Goal: Task Accomplishment & Management: Manage account settings

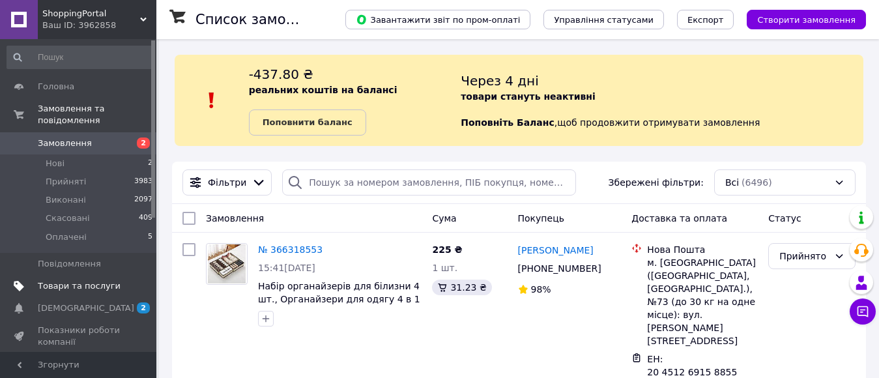
click at [73, 280] on span "Товари та послуги" at bounding box center [79, 286] width 83 height 12
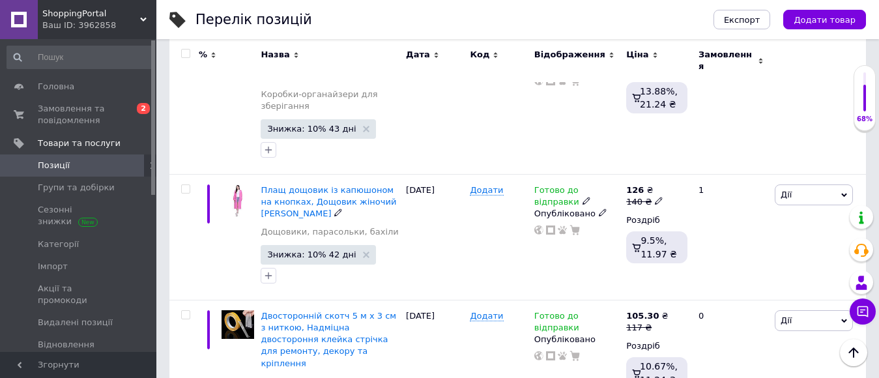
scroll to position [456, 0]
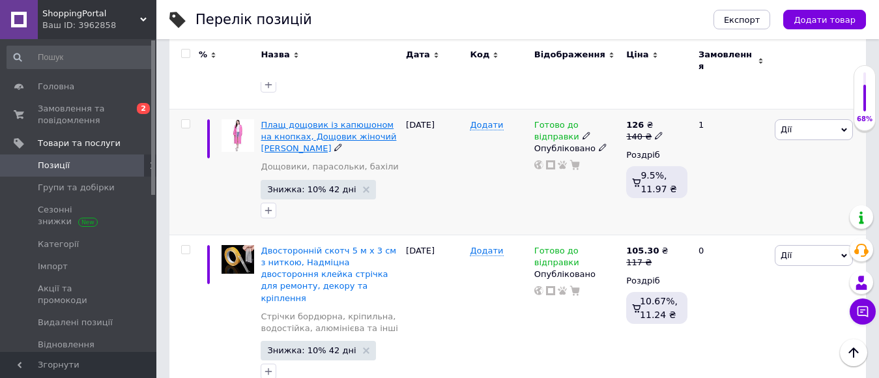
click at [296, 120] on span "Плащ дощовик із капюшоном на кнопках, Дощовик жіночий [PERSON_NAME]" at bounding box center [329, 136] width 136 height 33
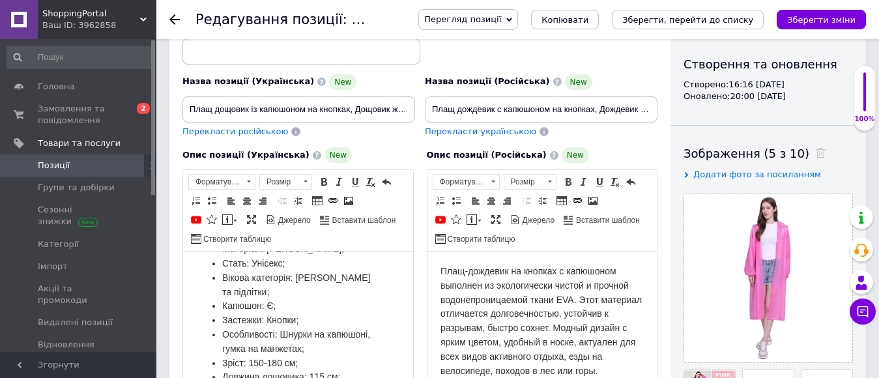
scroll to position [261, 0]
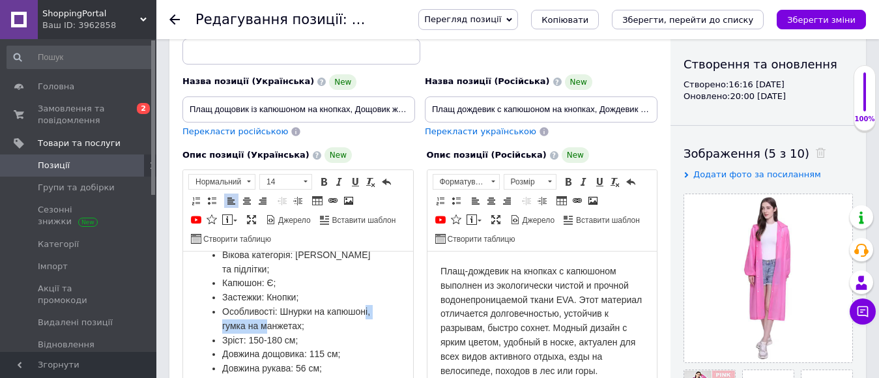
drag, startPoint x: 261, startPoint y: 342, endPoint x: 310, endPoint y: 339, distance: 48.3
click at [310, 331] on span "Особливості: Шнурки на капюшоні, гумка на манжетах;" at bounding box center [296, 318] width 148 height 25
click at [343, 331] on span "Особливості: Шнурки на капюшоні, гумка на манжетах;" at bounding box center [296, 318] width 148 height 25
click at [345, 331] on span "Особливості: Шнурки на капюшоні, гумка на манжетах;" at bounding box center [296, 318] width 148 height 25
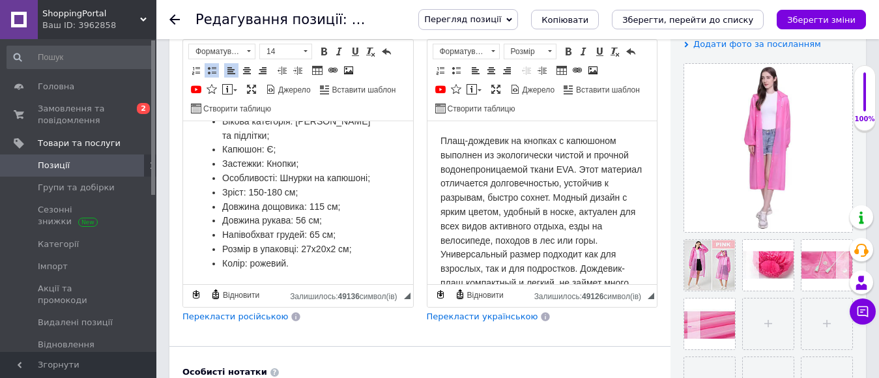
click at [246, 319] on span "Перекласти російською" at bounding box center [235, 317] width 106 height 10
click at [785, 278] on icon at bounding box center [786, 280] width 10 height 10
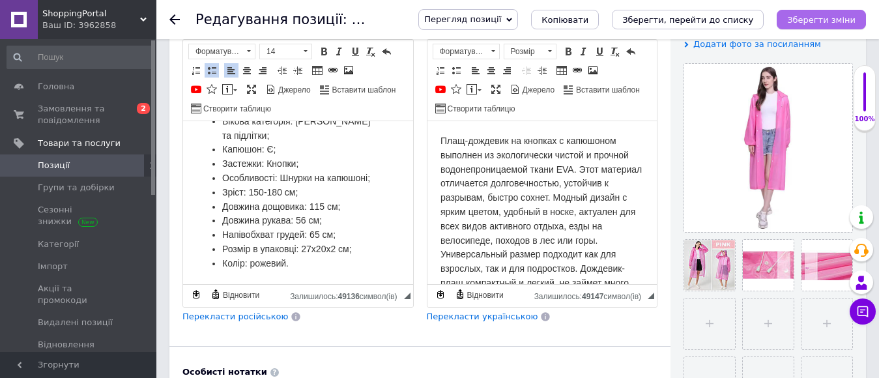
click at [807, 20] on icon "Зберегти зміни" at bounding box center [821, 20] width 68 height 10
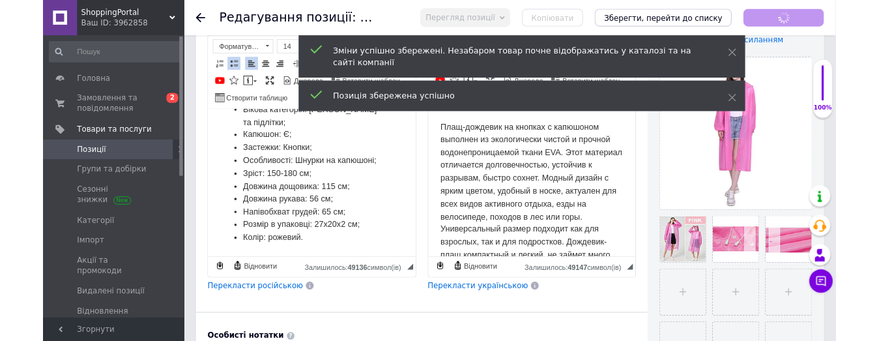
scroll to position [181, 0]
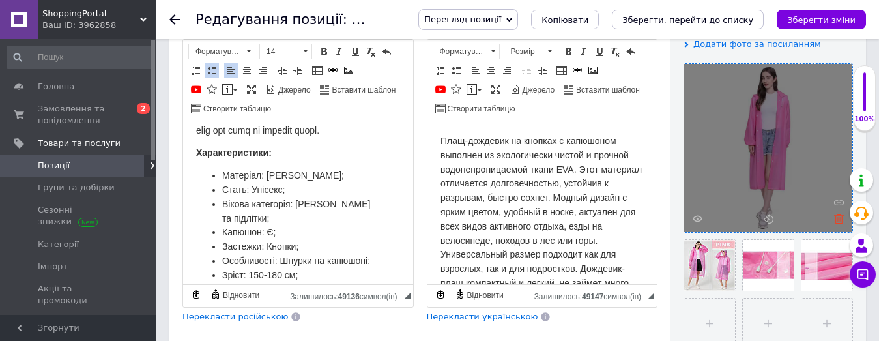
click at [837, 219] on icon at bounding box center [839, 219] width 10 height 10
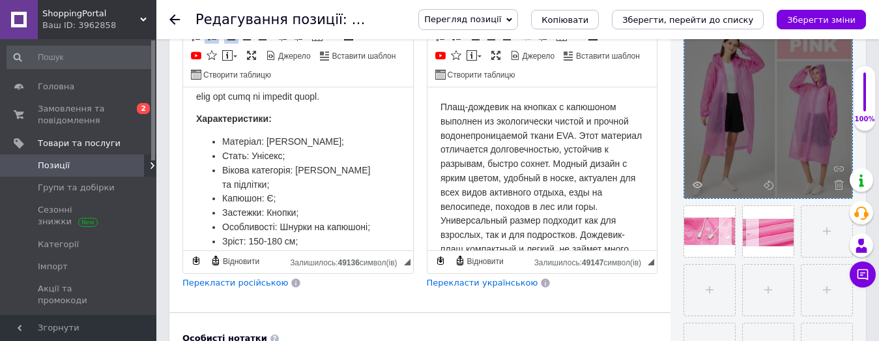
scroll to position [326, 0]
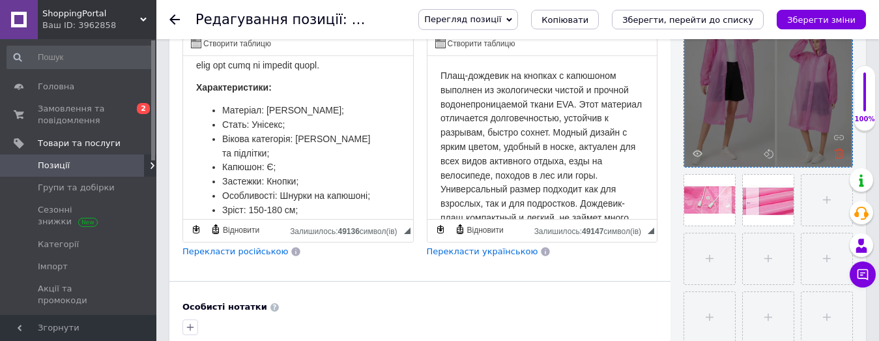
click at [843, 155] on icon at bounding box center [839, 154] width 10 height 10
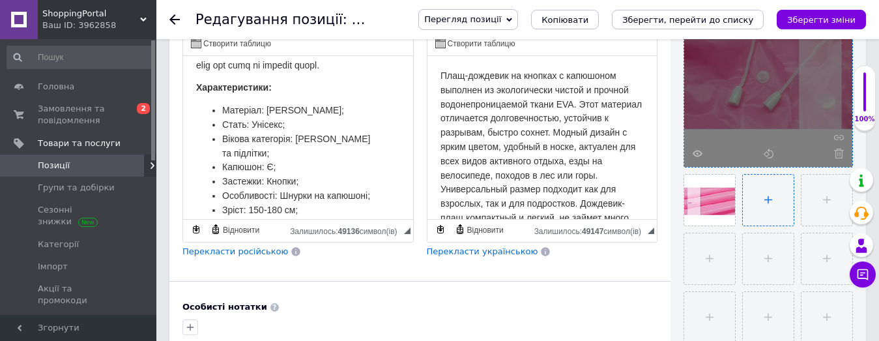
click at [762, 198] on input "file" at bounding box center [768, 200] width 51 height 51
type input "C:\fakepath\photo_5429361600638354189_x.jpg"
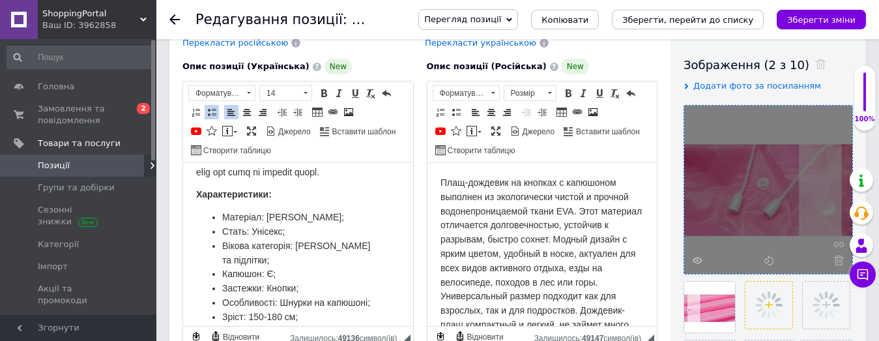
scroll to position [261, 0]
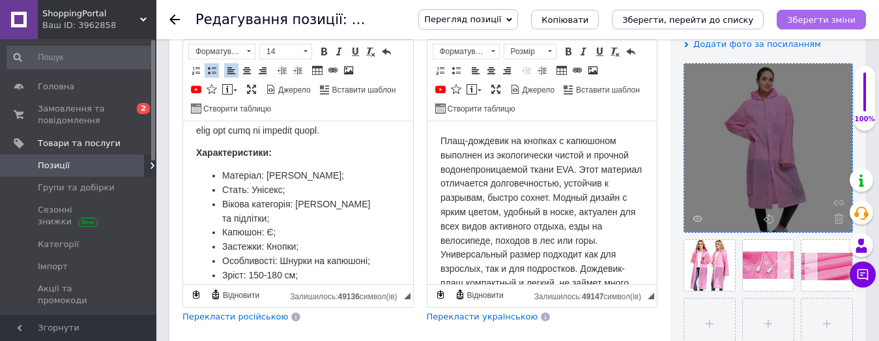
click at [824, 18] on icon "Зберегти зміни" at bounding box center [821, 20] width 68 height 10
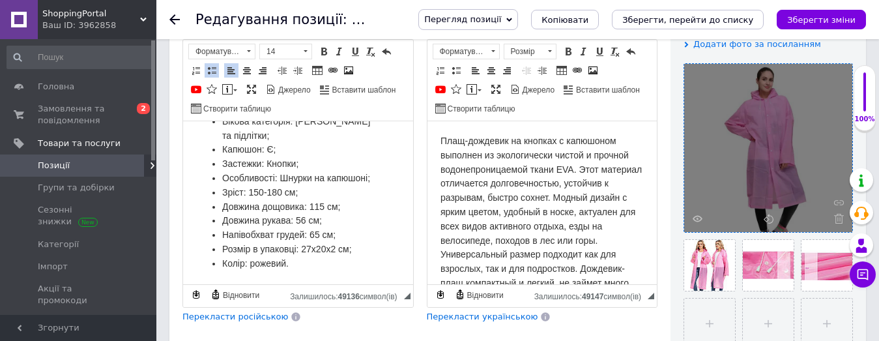
scroll to position [292, 0]
click at [804, 27] on button "Зберегти зміни" at bounding box center [821, 20] width 89 height 20
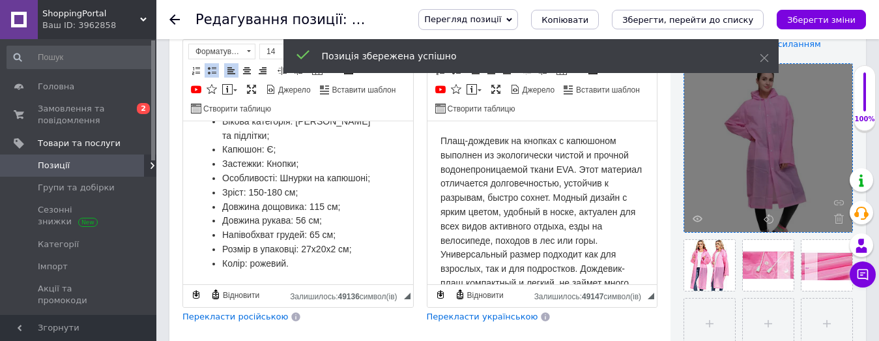
click at [59, 169] on span "Позиції" at bounding box center [54, 166] width 32 height 12
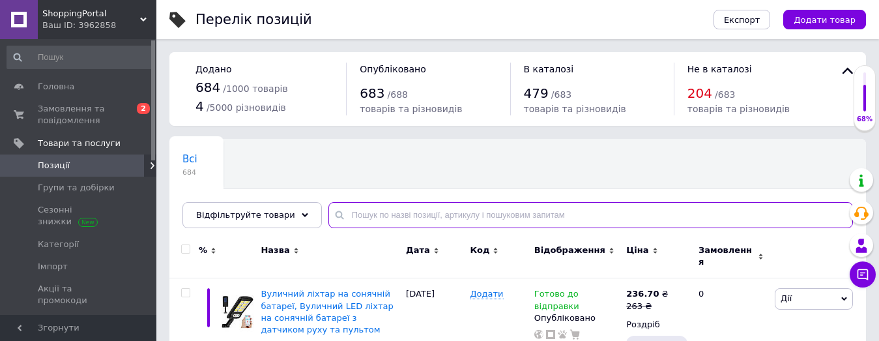
click at [343, 217] on input "text" at bounding box center [590, 215] width 525 height 26
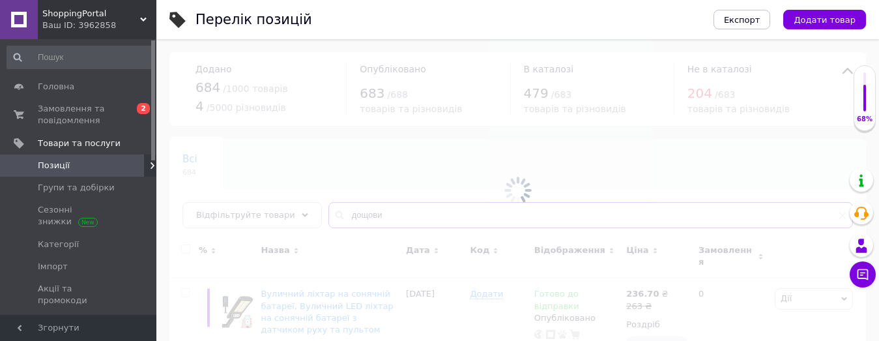
type input "дощовик"
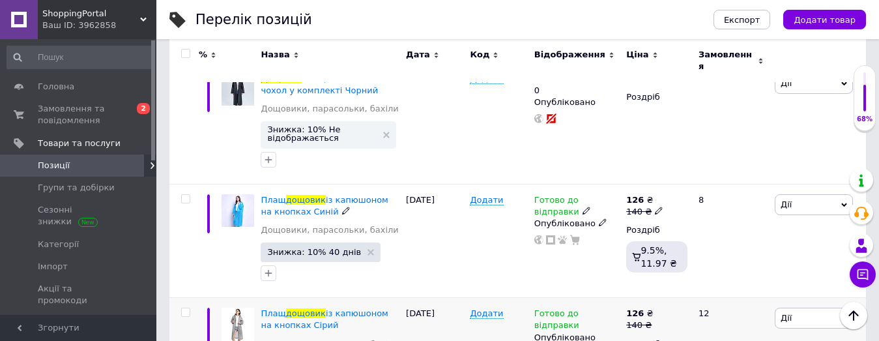
scroll to position [717, 0]
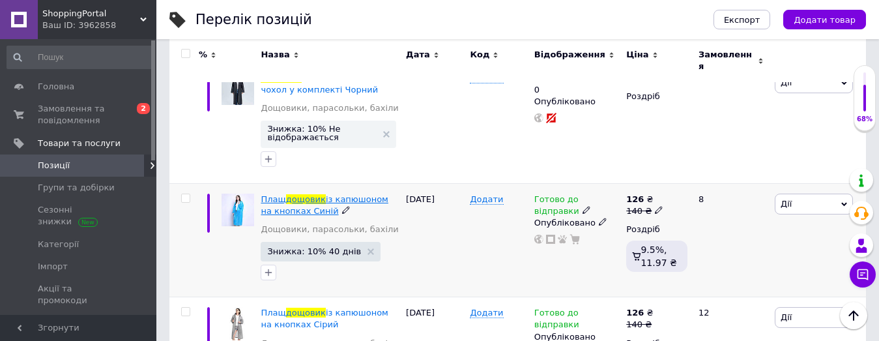
click at [342, 196] on span "із капюшоном на кнопках Синій" at bounding box center [324, 205] width 127 height 22
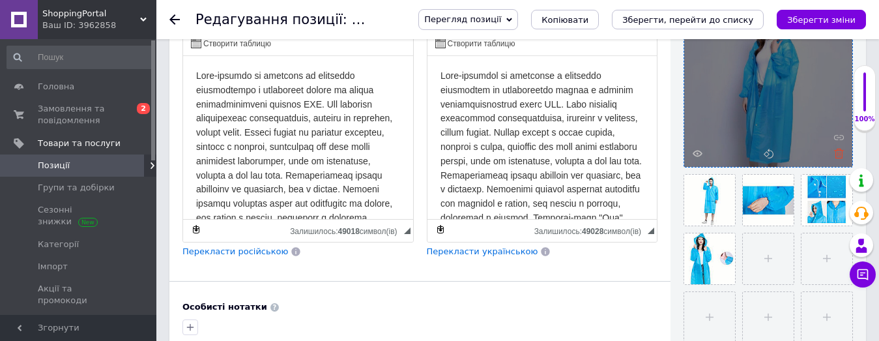
click at [839, 151] on icon at bounding box center [839, 154] width 10 height 10
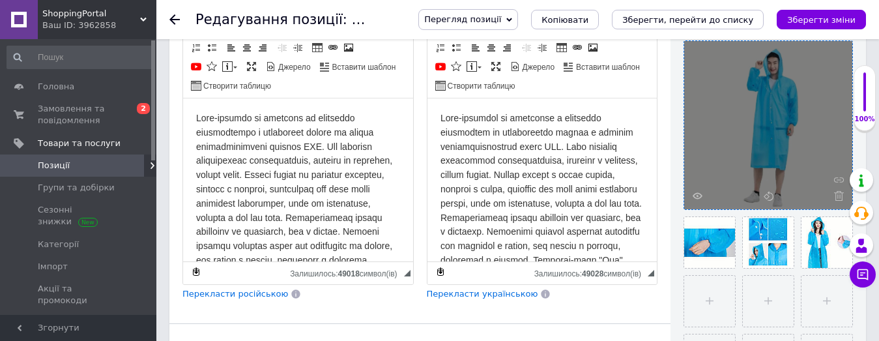
scroll to position [261, 0]
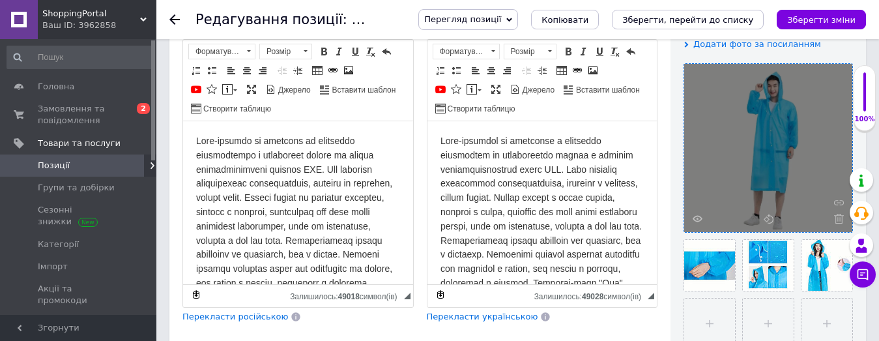
click at [838, 218] on icon at bounding box center [839, 219] width 10 height 10
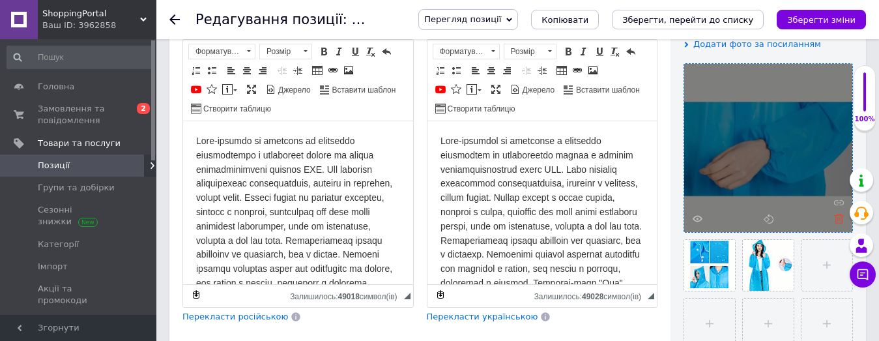
click at [834, 220] on icon at bounding box center [839, 219] width 10 height 10
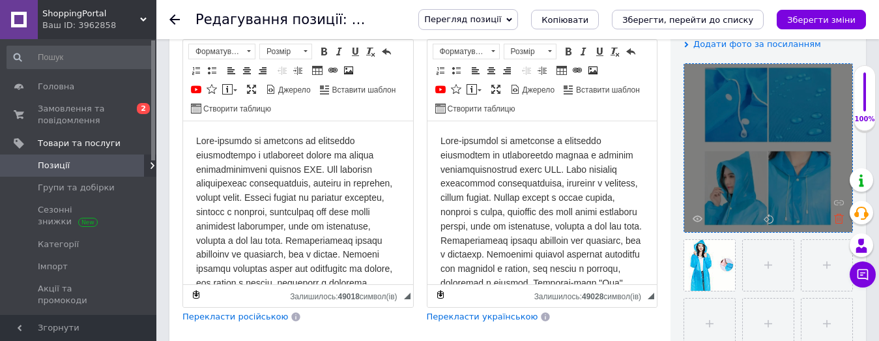
click at [838, 220] on icon at bounding box center [839, 219] width 10 height 10
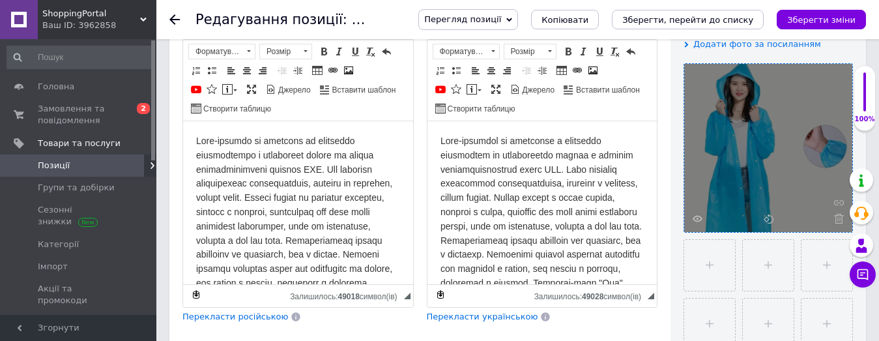
click at [838, 220] on icon at bounding box center [839, 219] width 10 height 10
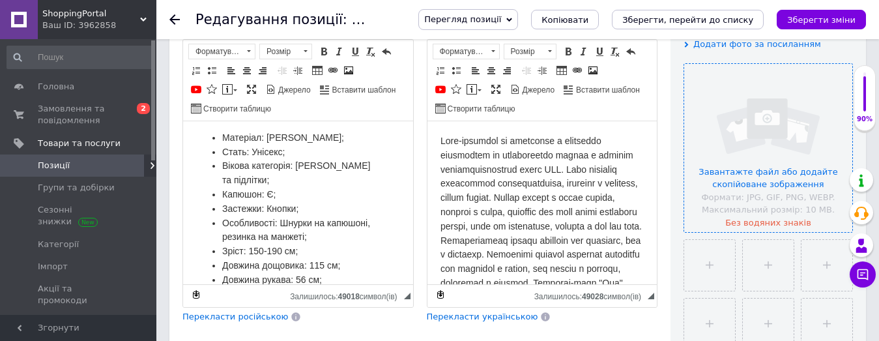
scroll to position [326, 0]
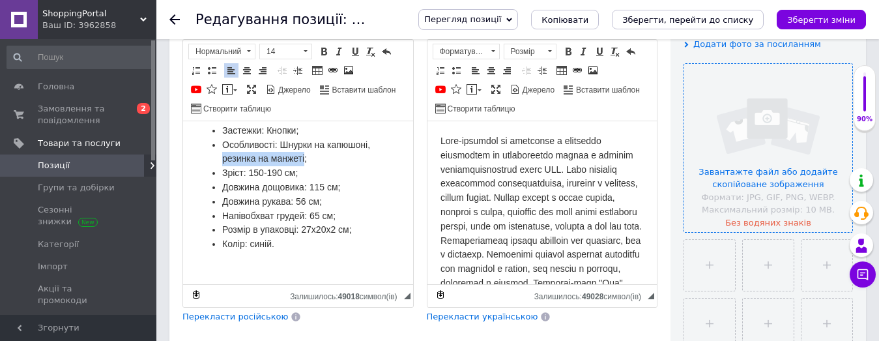
drag, startPoint x: 267, startPoint y: 186, endPoint x: 349, endPoint y: 186, distance: 82.8
click at [349, 164] on span "Особливості: Шнурки на капюшоні, резинка на манжеті;" at bounding box center [296, 151] width 148 height 25
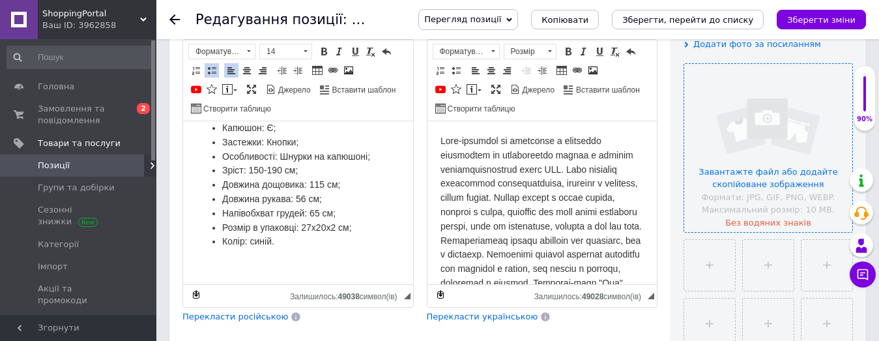
click at [252, 315] on span "Перекласти російською" at bounding box center [235, 317] width 106 height 10
click at [749, 176] on input "file" at bounding box center [768, 148] width 168 height 168
click at [752, 167] on input "file" at bounding box center [768, 148] width 168 height 168
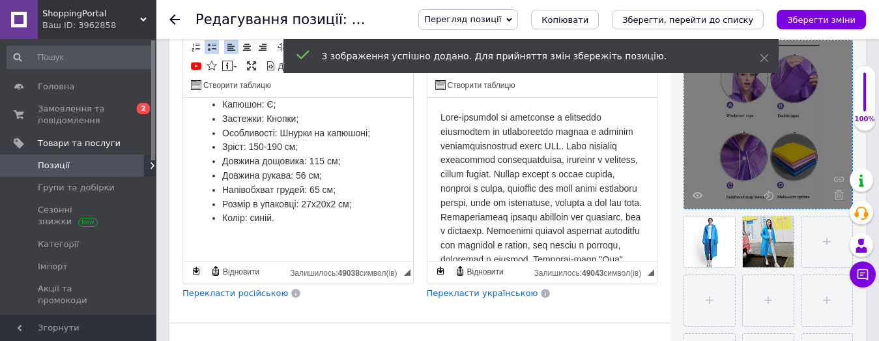
scroll to position [261, 0]
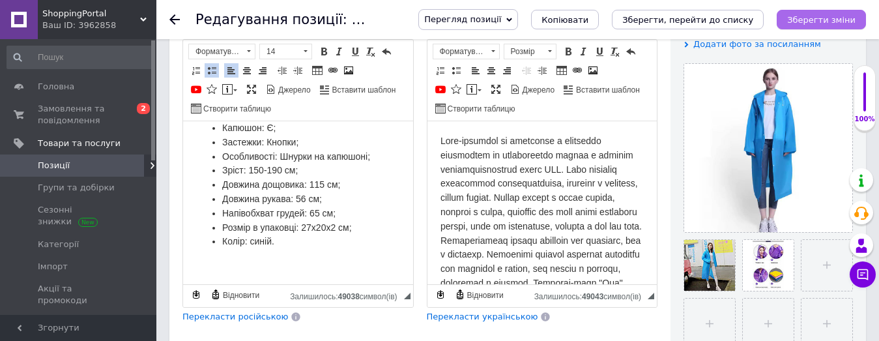
click at [821, 23] on icon "Зберегти зміни" at bounding box center [821, 20] width 68 height 10
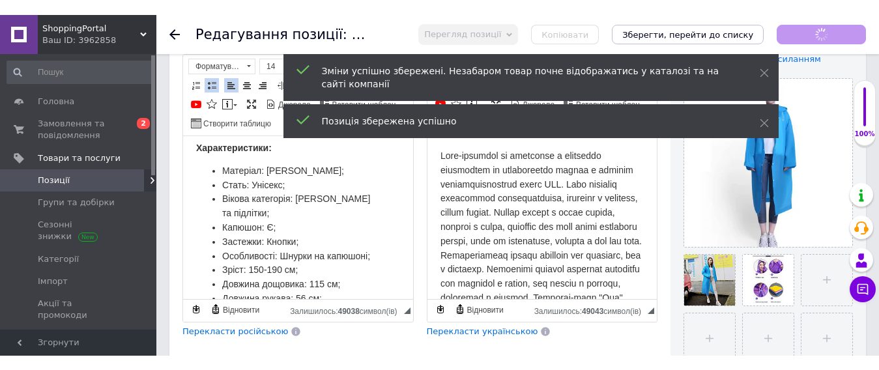
scroll to position [229, 0]
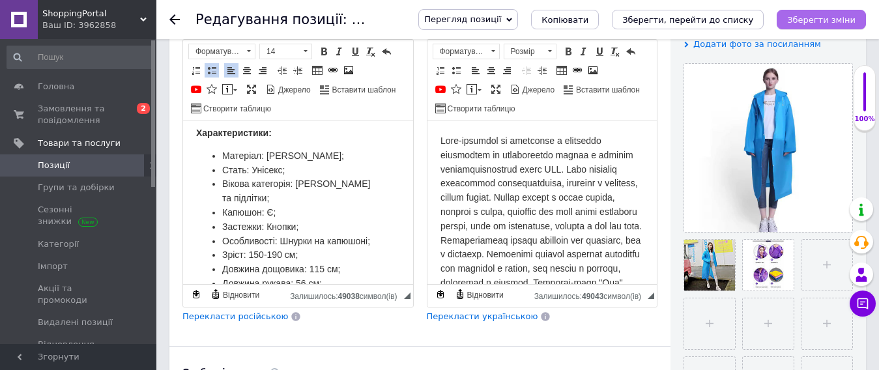
click at [840, 12] on button "Зберегти зміни" at bounding box center [821, 20] width 89 height 20
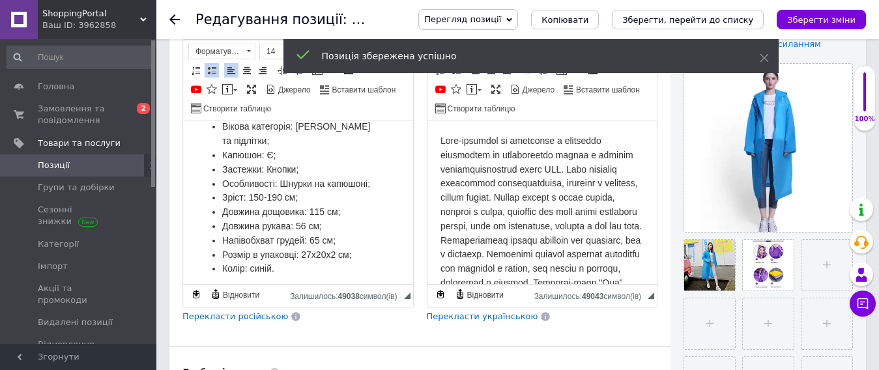
scroll to position [295, 0]
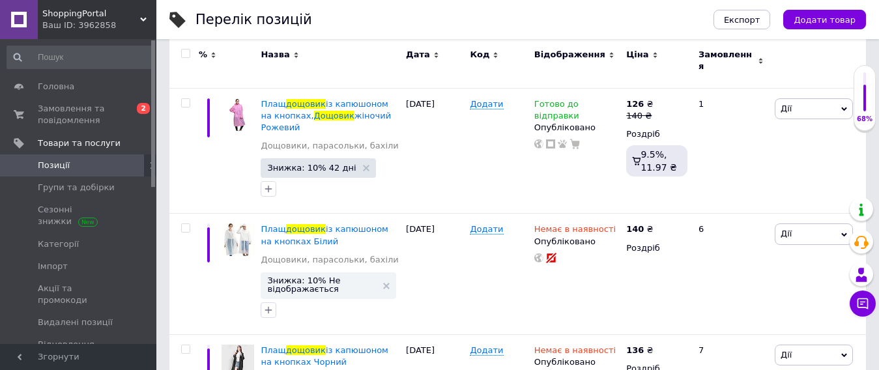
scroll to position [587, 0]
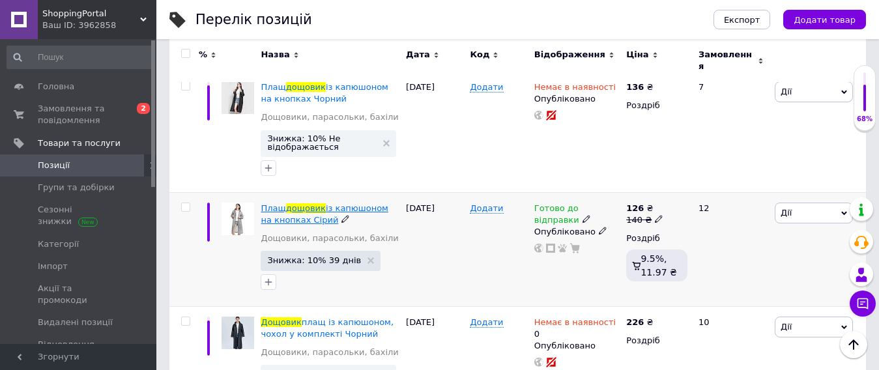
click at [269, 205] on span "Плащ" at bounding box center [273, 208] width 25 height 10
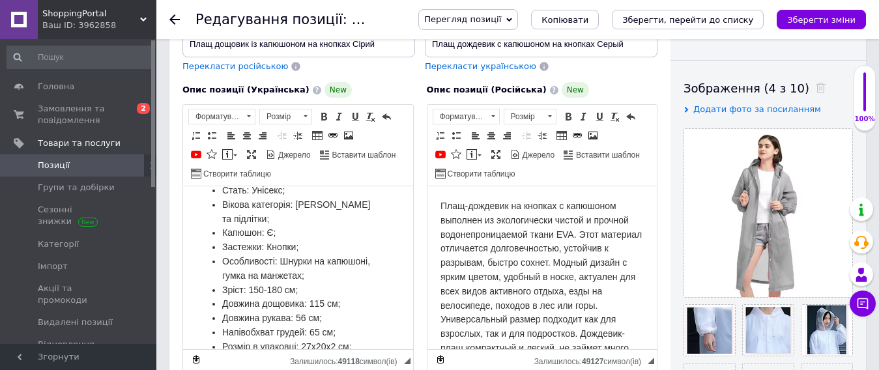
scroll to position [261, 0]
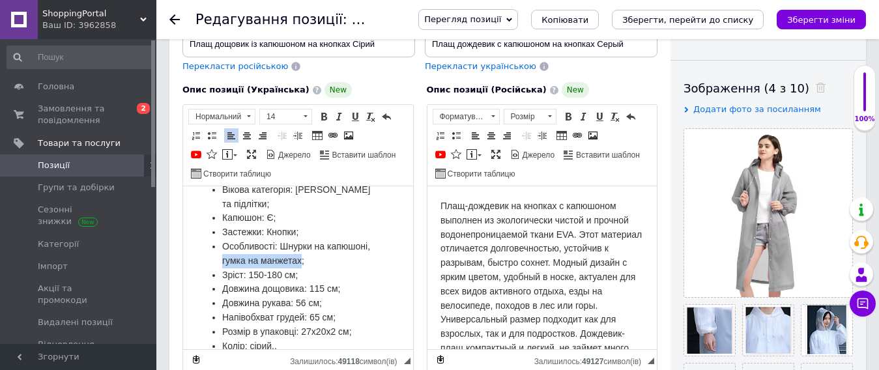
drag, startPoint x: 265, startPoint y: 275, endPoint x: 346, endPoint y: 278, distance: 80.9
click at [346, 266] on span "Особливості: Шнурки на капюшоні, гумка на манжетах;" at bounding box center [296, 253] width 148 height 25
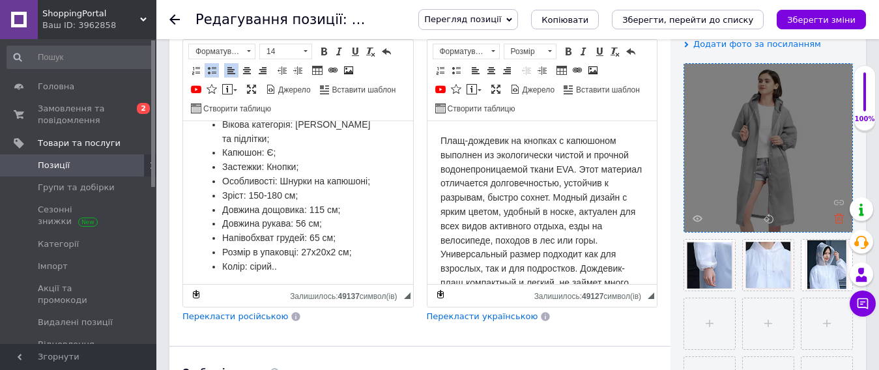
click at [839, 218] on icon at bounding box center [839, 219] width 10 height 10
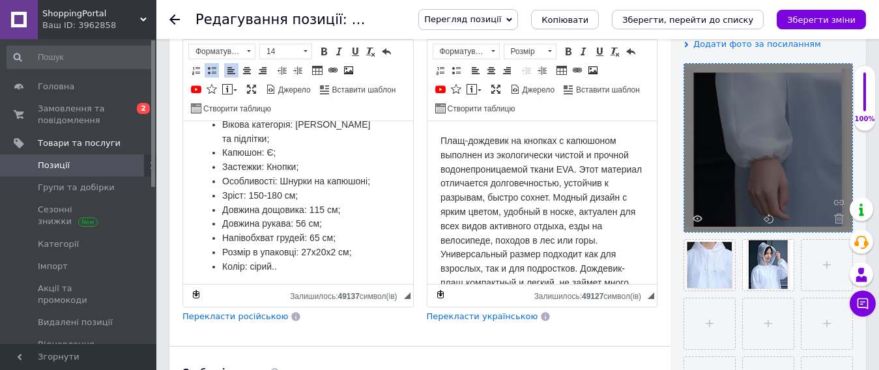
click at [839, 218] on icon at bounding box center [839, 219] width 10 height 10
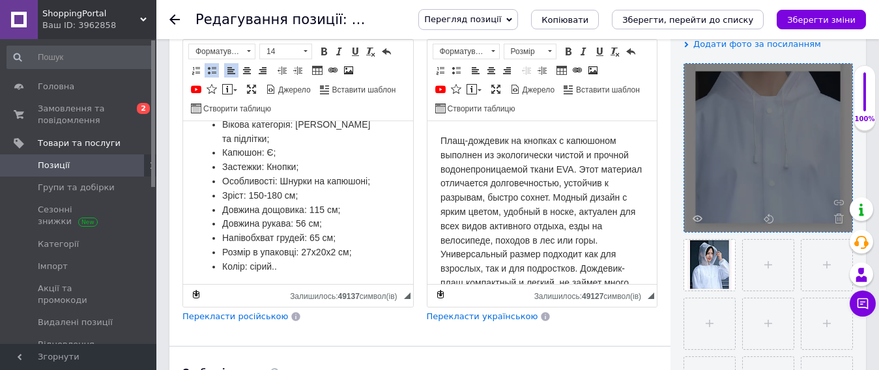
click at [839, 218] on icon at bounding box center [839, 219] width 10 height 10
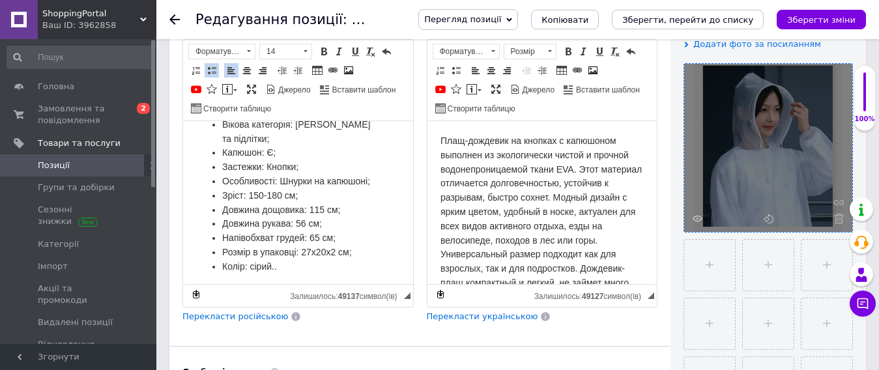
click at [839, 218] on icon at bounding box center [839, 219] width 10 height 10
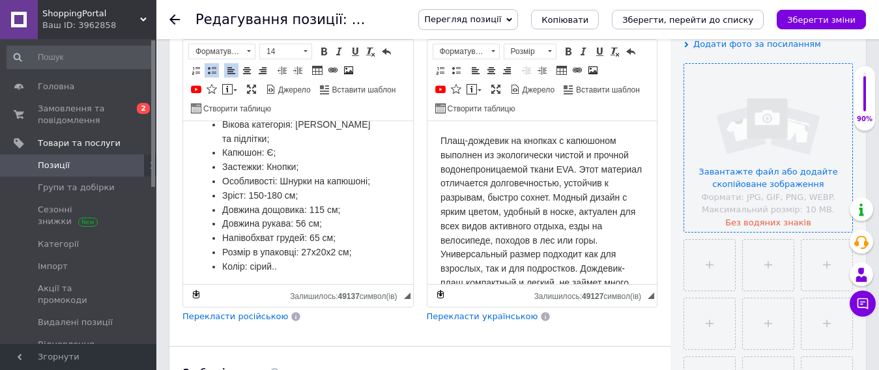
click at [756, 172] on input "file" at bounding box center [768, 148] width 168 height 168
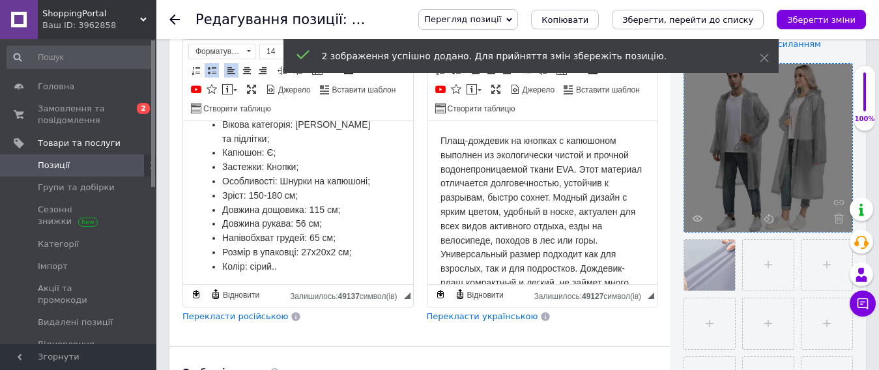
click at [248, 319] on span "Перекласти російською" at bounding box center [235, 317] width 106 height 10
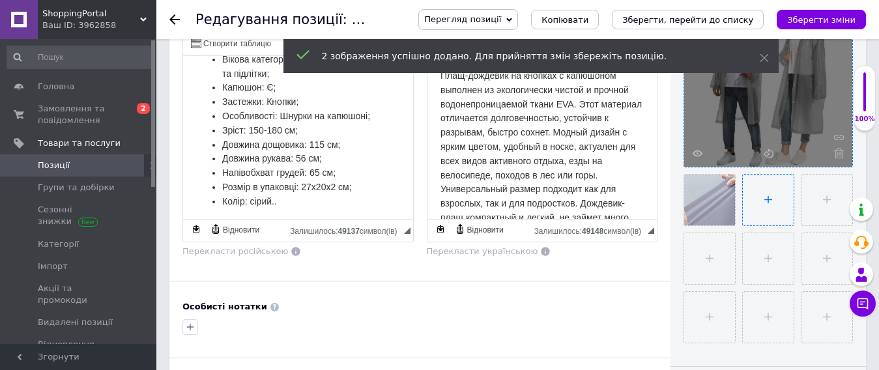
click at [767, 198] on input "file" at bounding box center [768, 200] width 51 height 51
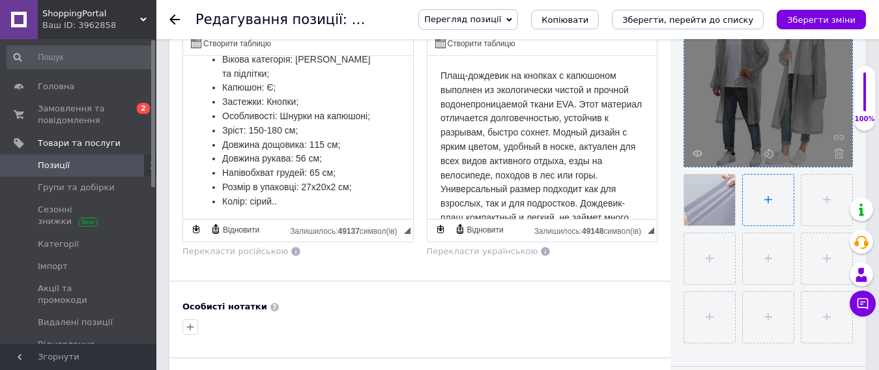
type input "C:\fakepath\photo_5429361600638354183_y.jpg"
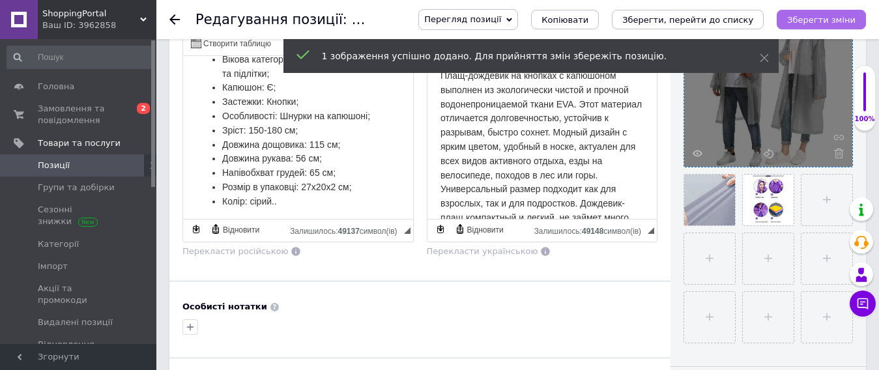
click at [817, 17] on icon "Зберегти зміни" at bounding box center [821, 20] width 68 height 10
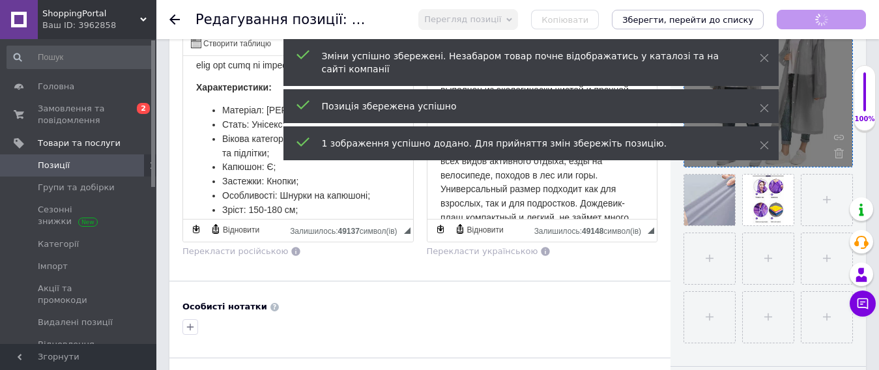
scroll to position [181, 0]
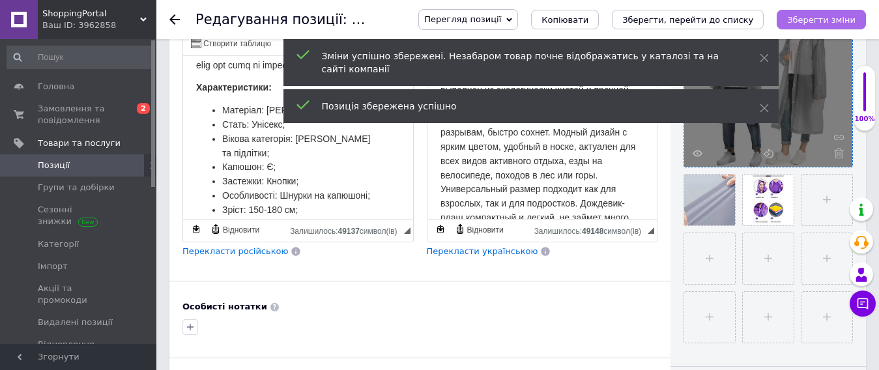
click at [809, 16] on icon "Зберегти зміни" at bounding box center [821, 20] width 68 height 10
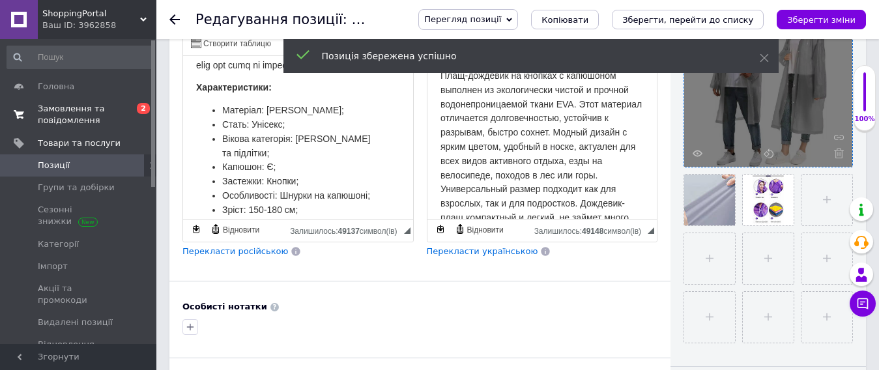
click at [62, 111] on span "Замовлення та повідомлення" at bounding box center [79, 114] width 83 height 23
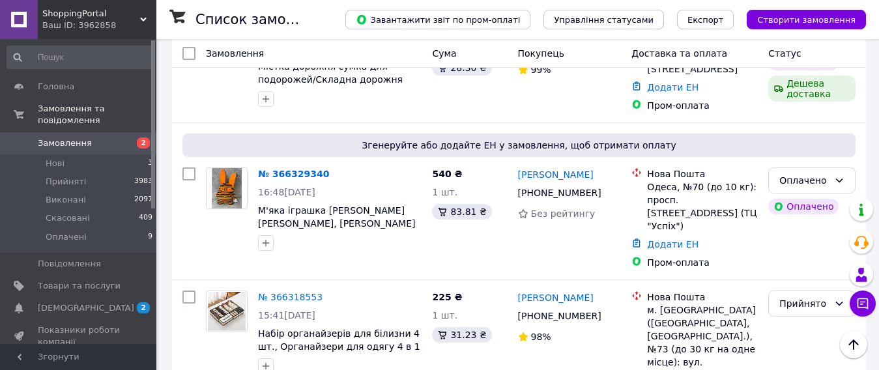
scroll to position [847, 0]
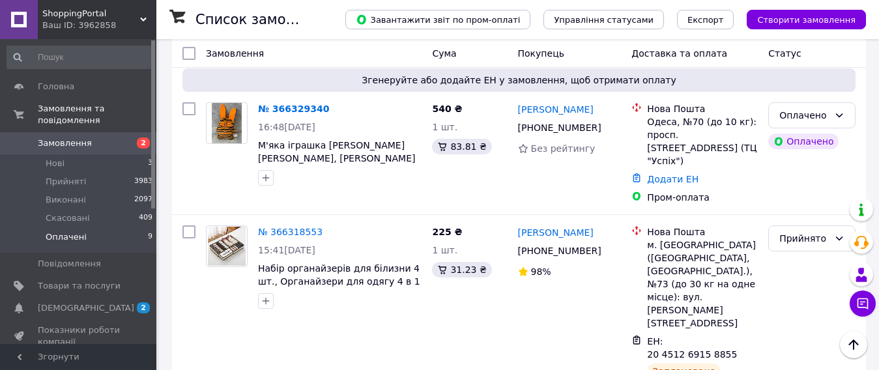
click at [72, 231] on span "Оплачені" at bounding box center [66, 237] width 41 height 12
